Goal: Navigation & Orientation: Understand site structure

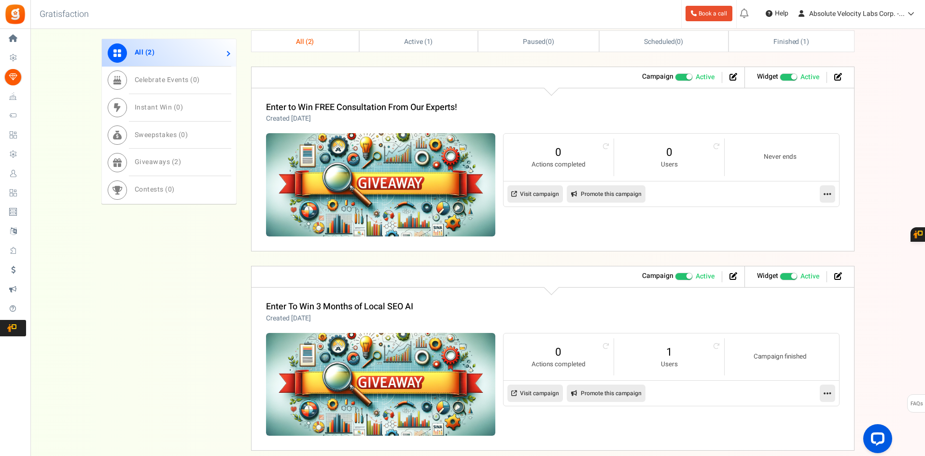
drag, startPoint x: 926, startPoint y: 96, endPoint x: 918, endPoint y: 279, distance: 183.0
click at [918, 279] on html "Install now Back to Home Back to program setup Home Settings Campaigns Purchase…" at bounding box center [462, 15] width 925 height 978
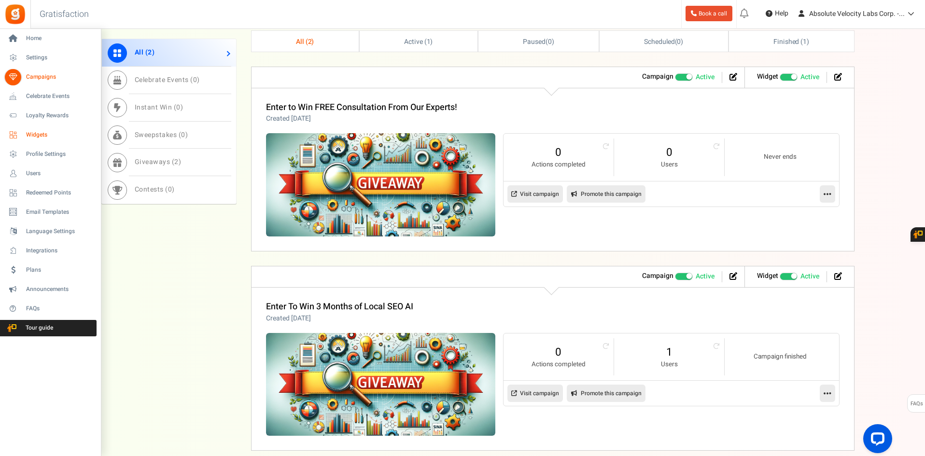
click at [42, 133] on span "Widgets" at bounding box center [60, 135] width 68 height 8
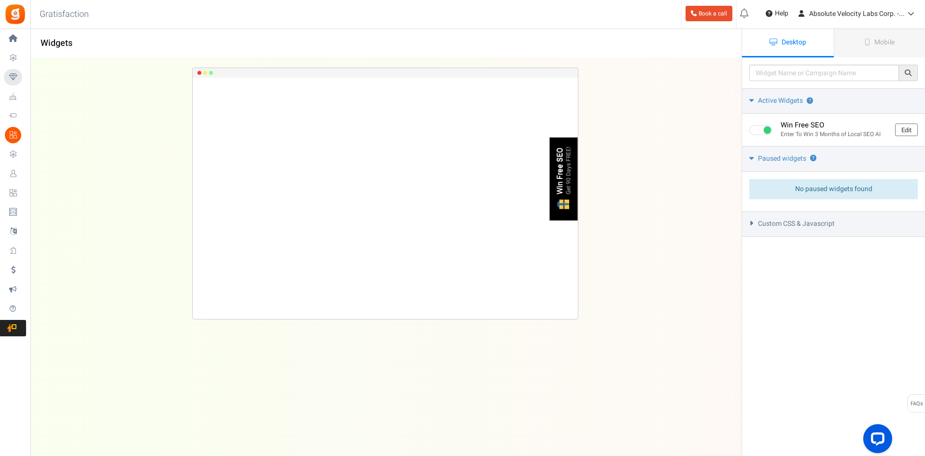
click at [0, 0] on span "Campaigns" at bounding box center [0, 0] width 0 height 0
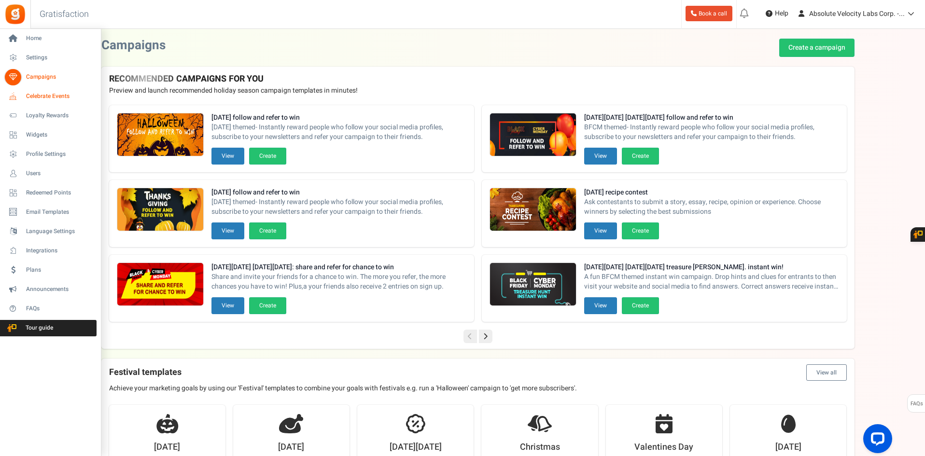
click at [44, 97] on span "Celebrate Events" at bounding box center [60, 96] width 68 height 8
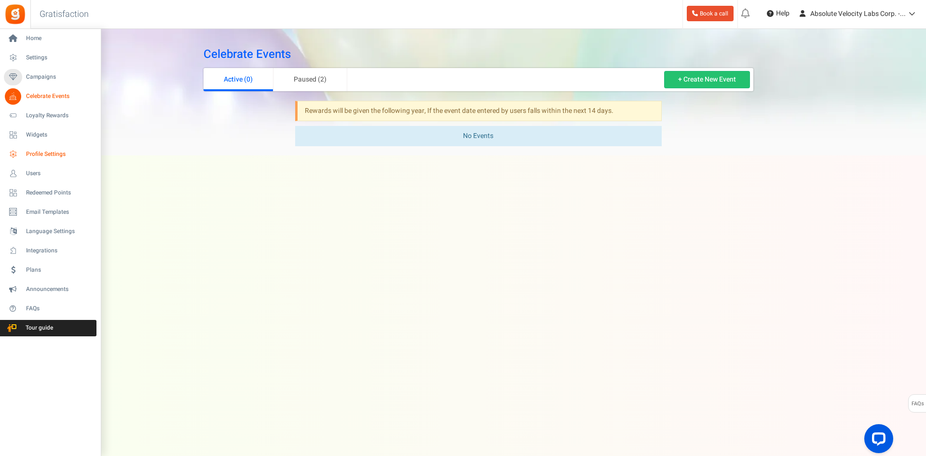
click at [39, 153] on span "Profile Settings" at bounding box center [60, 154] width 68 height 8
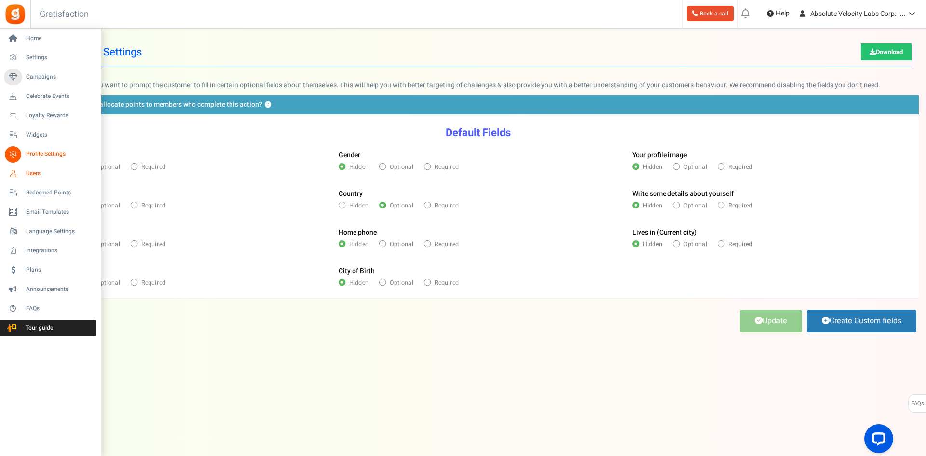
click at [32, 169] on span "Users" at bounding box center [60, 173] width 68 height 8
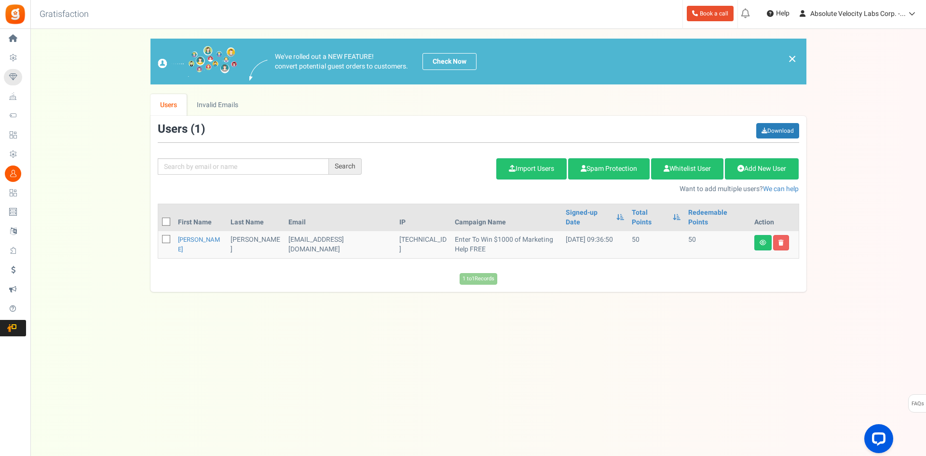
click at [0, 0] on span "Redeemed Points" at bounding box center [0, 0] width 0 height 0
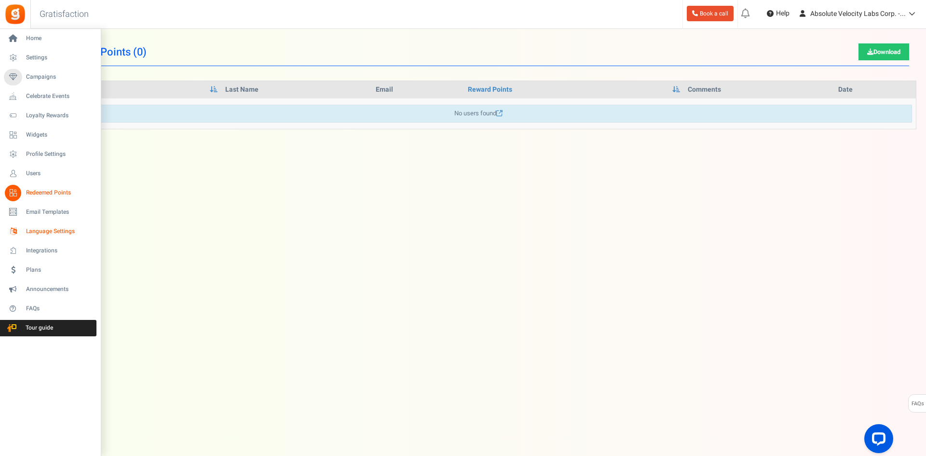
click at [39, 230] on span "Language Settings" at bounding box center [60, 231] width 68 height 8
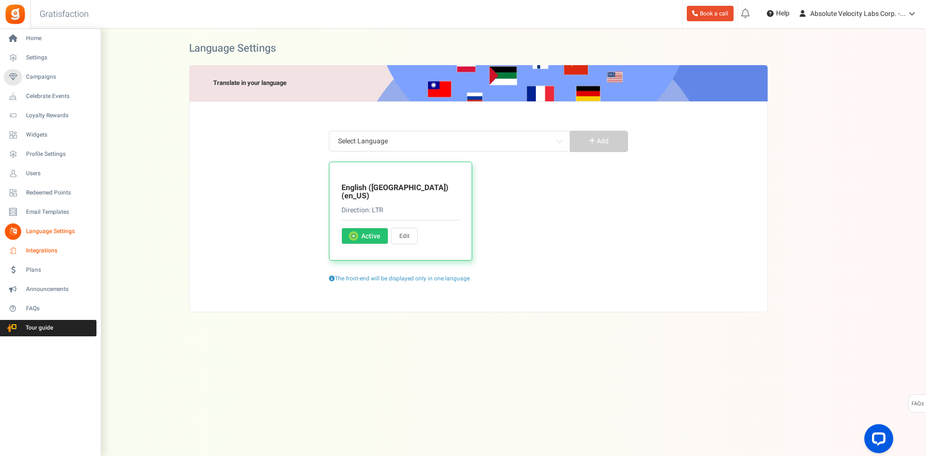
click at [30, 251] on span "Integrations" at bounding box center [60, 251] width 68 height 8
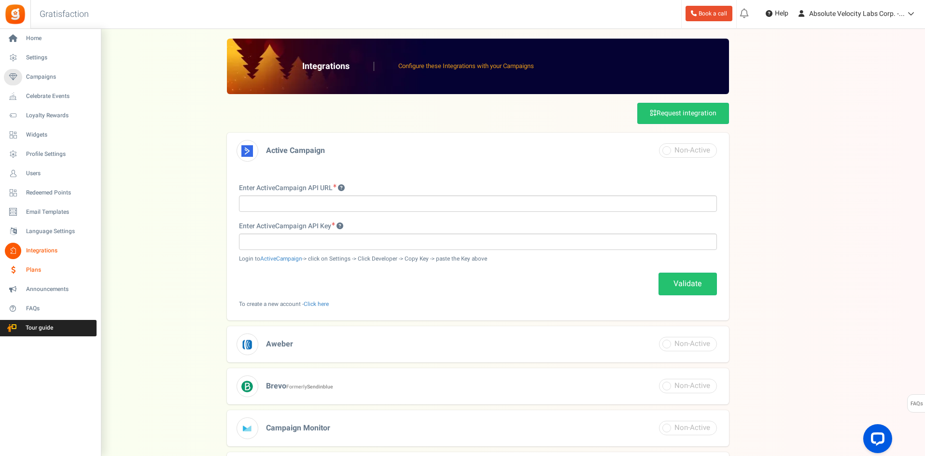
click at [28, 269] on span "Plans" at bounding box center [60, 270] width 68 height 8
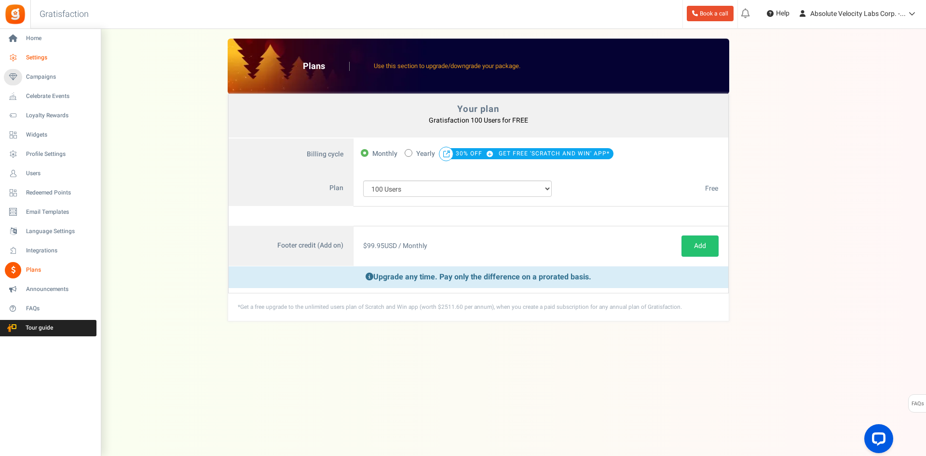
click at [40, 55] on span "Settings" at bounding box center [60, 58] width 68 height 8
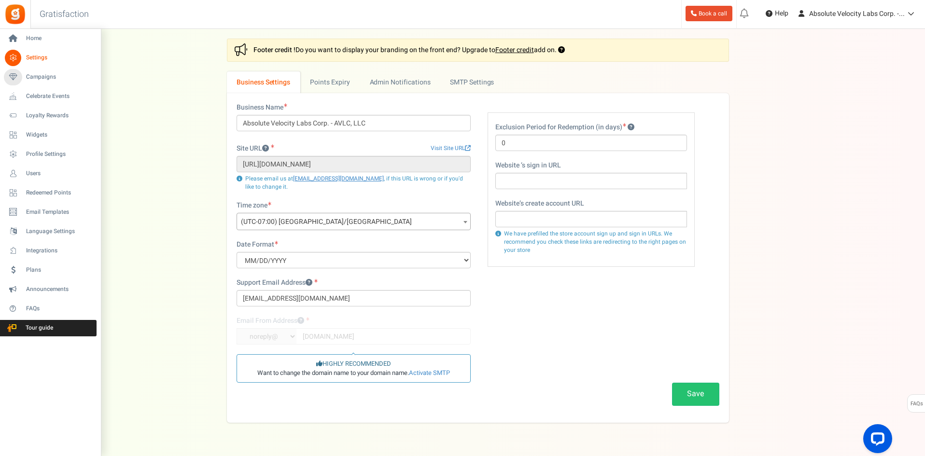
click at [41, 55] on span "Settings" at bounding box center [60, 58] width 68 height 8
click at [34, 73] on span "Campaigns" at bounding box center [60, 77] width 68 height 8
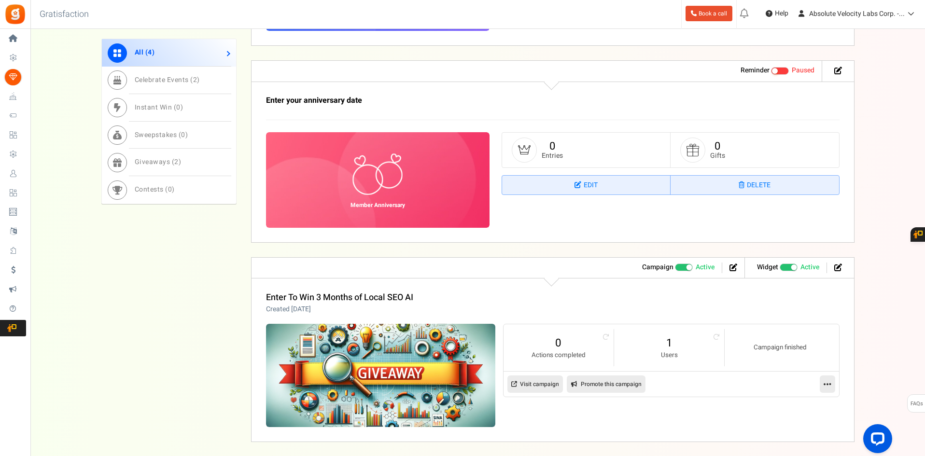
scroll to position [915, 0]
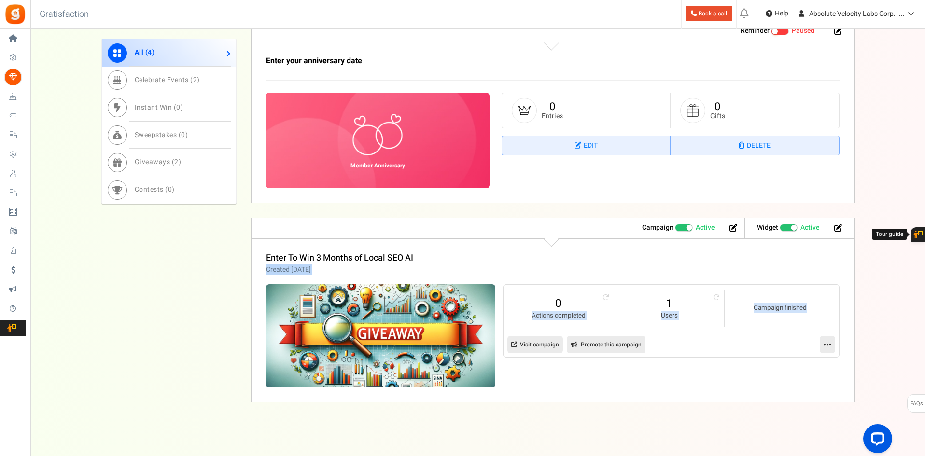
drag, startPoint x: 924, startPoint y: 321, endPoint x: 923, endPoint y: 225, distance: 95.5
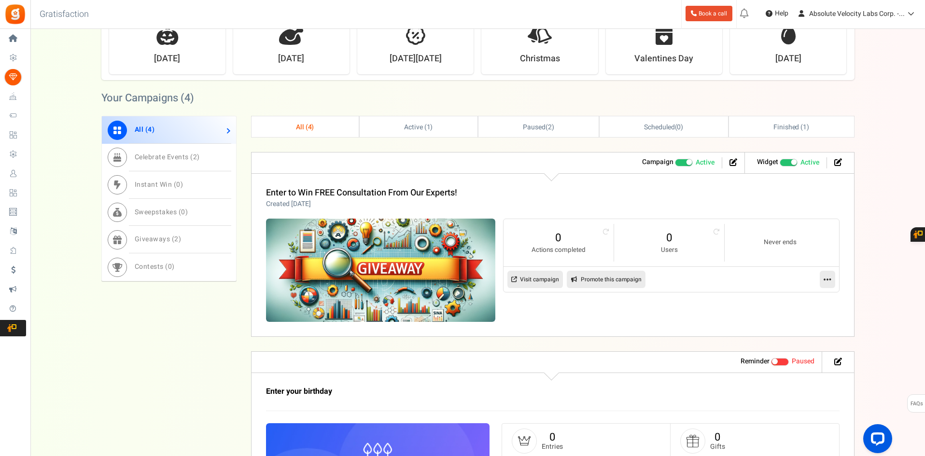
scroll to position [386, 0]
